Goal: Task Accomplishment & Management: Use online tool/utility

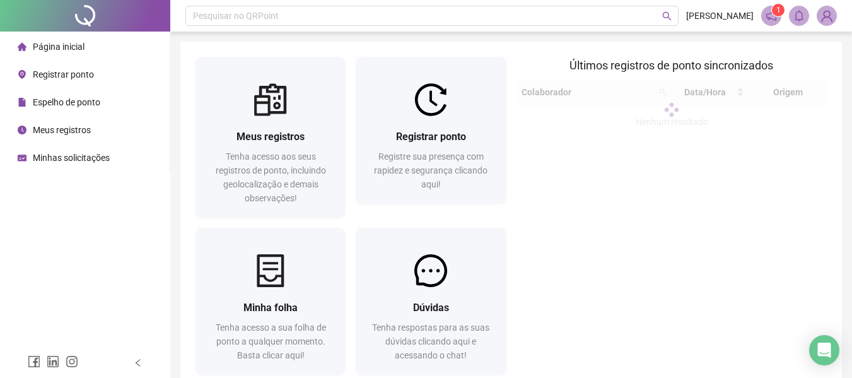
click at [54, 76] on span "Registrar ponto" at bounding box center [63, 74] width 61 height 10
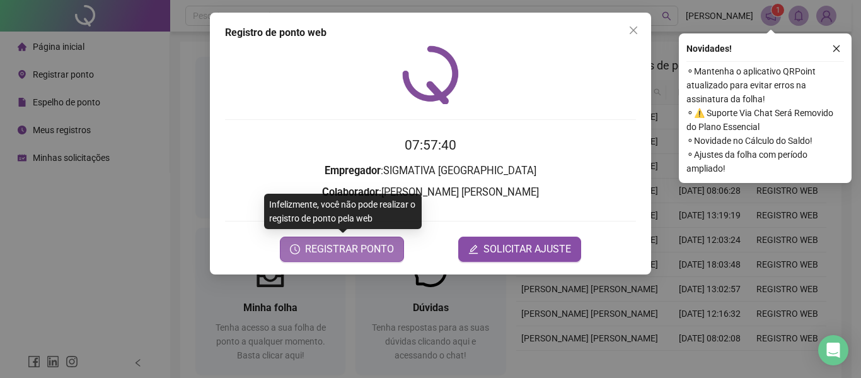
click at [365, 254] on span "REGISTRAR PONTO" at bounding box center [349, 249] width 89 height 15
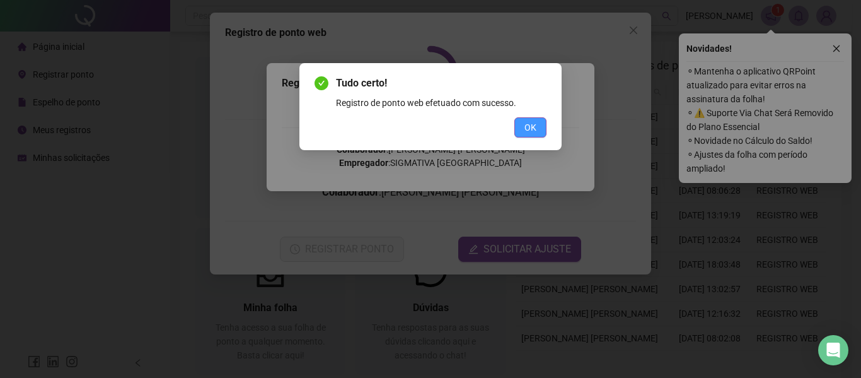
click at [525, 127] on span "OK" at bounding box center [531, 127] width 12 height 14
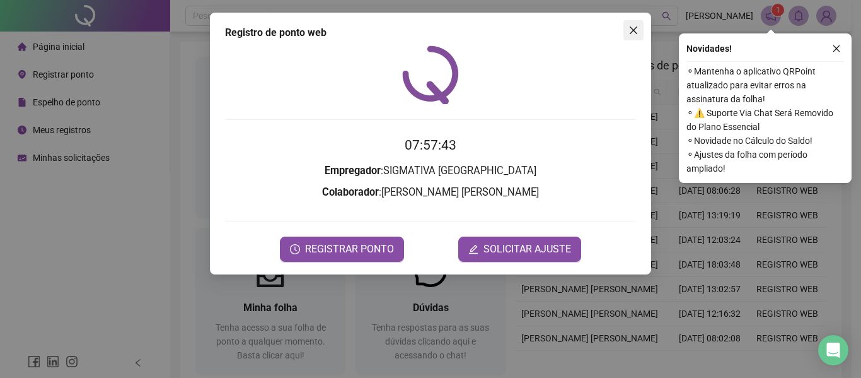
click at [637, 32] on icon "close" at bounding box center [634, 30] width 10 height 10
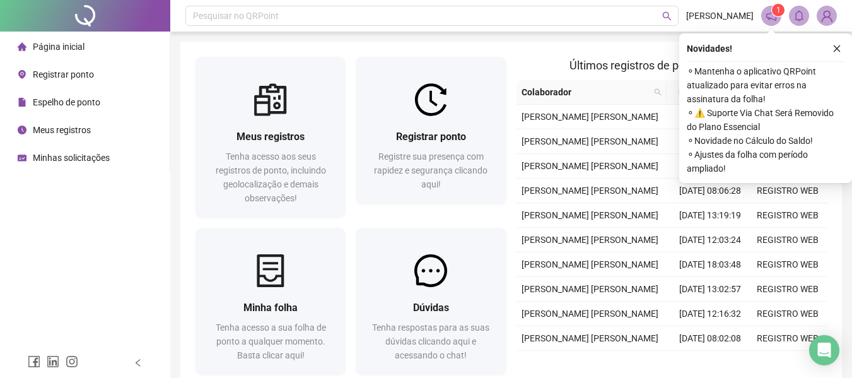
click at [836, 49] on icon "close" at bounding box center [836, 48] width 9 height 9
